Goal: Find specific page/section

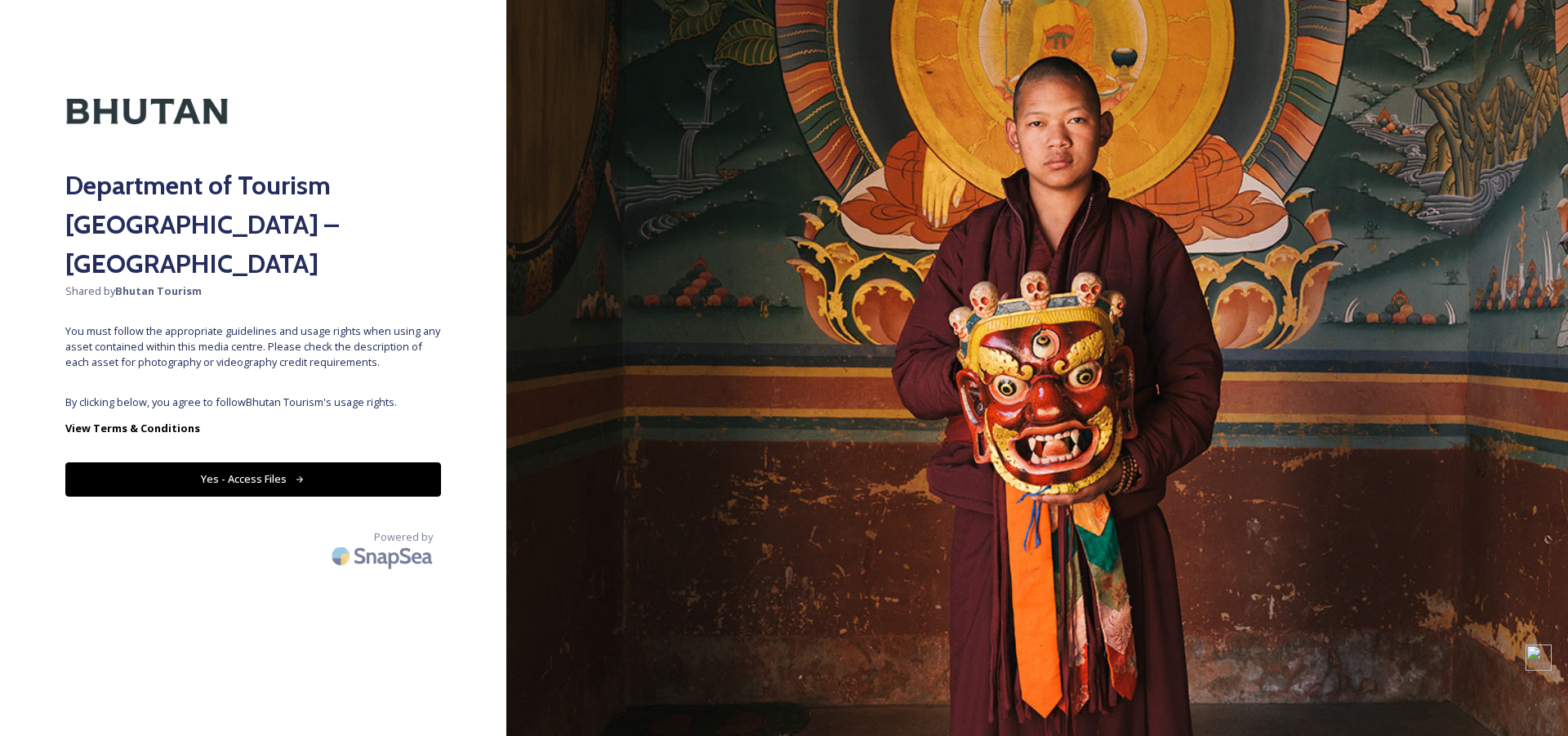
click at [297, 475] on icon at bounding box center [299, 479] width 10 height 10
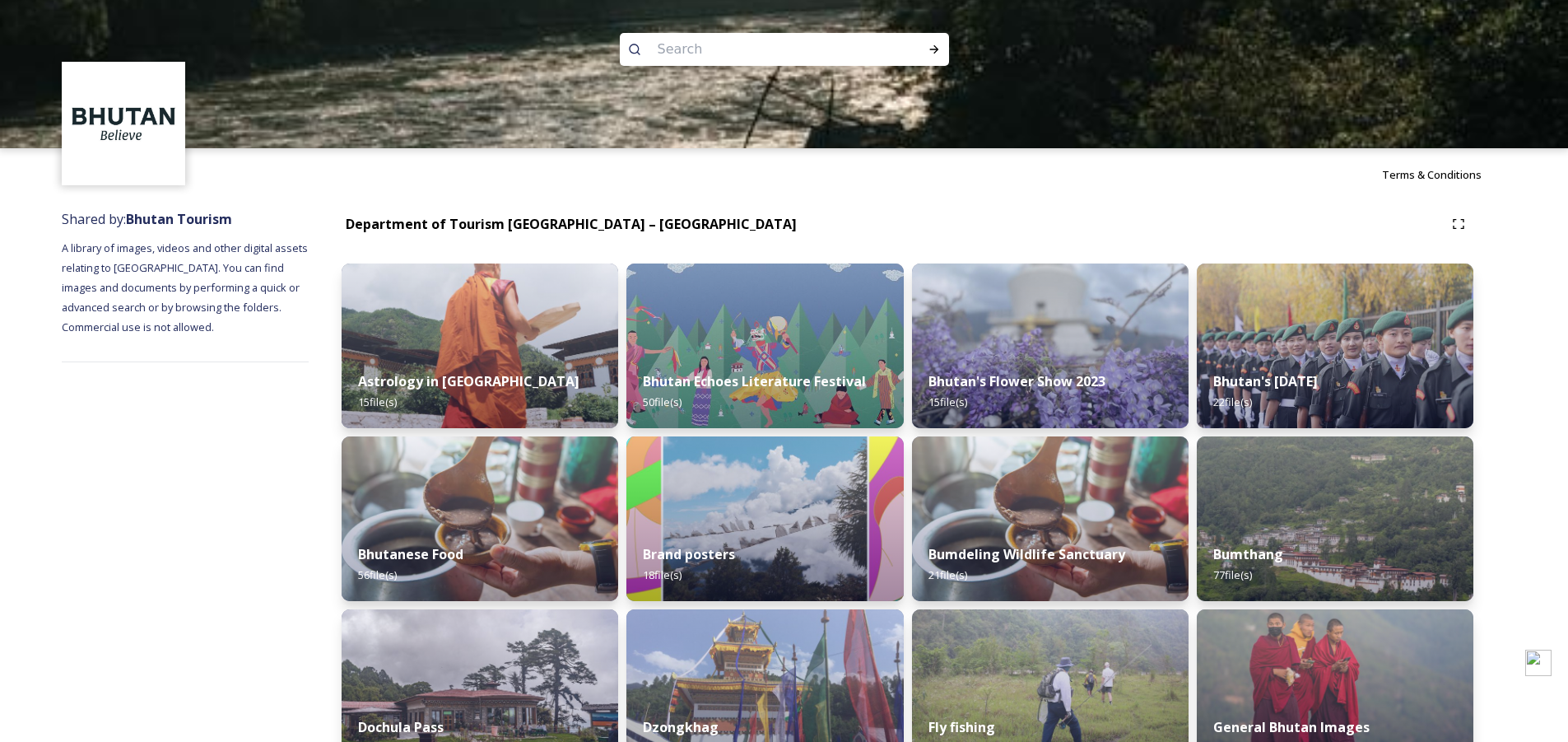
click at [693, 53] on input at bounding box center [761, 49] width 225 height 36
type input "Haa"
click at [932, 48] on icon at bounding box center [934, 50] width 13 height 13
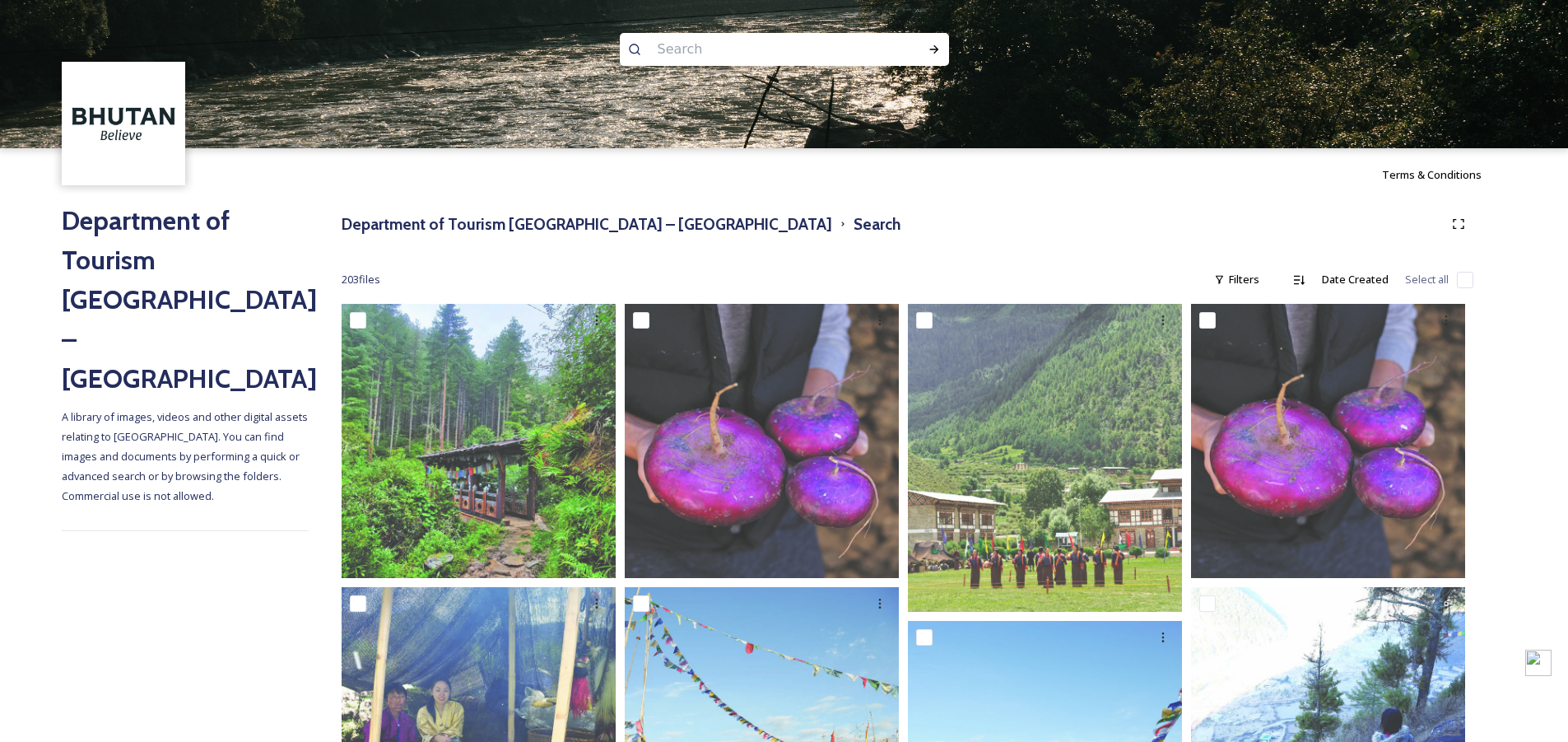
click at [669, 42] on input at bounding box center [761, 49] width 225 height 36
type input "Haa Dzong"
click at [939, 38] on div "Run Search" at bounding box center [934, 50] width 30 height 30
